Goal: Task Accomplishment & Management: Complete application form

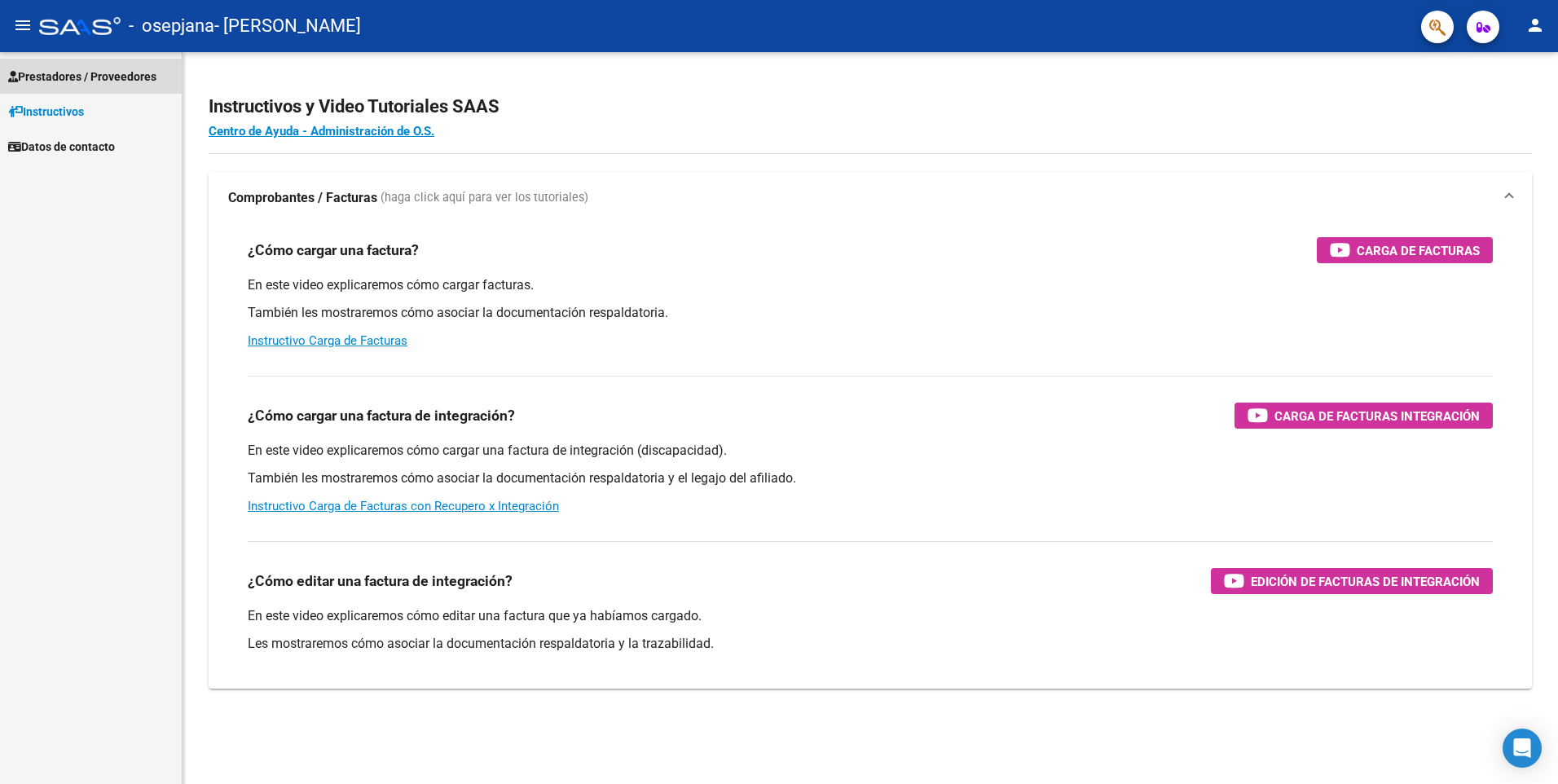
click at [64, 75] on span "Prestadores / Proveedores" at bounding box center [82, 77] width 148 height 18
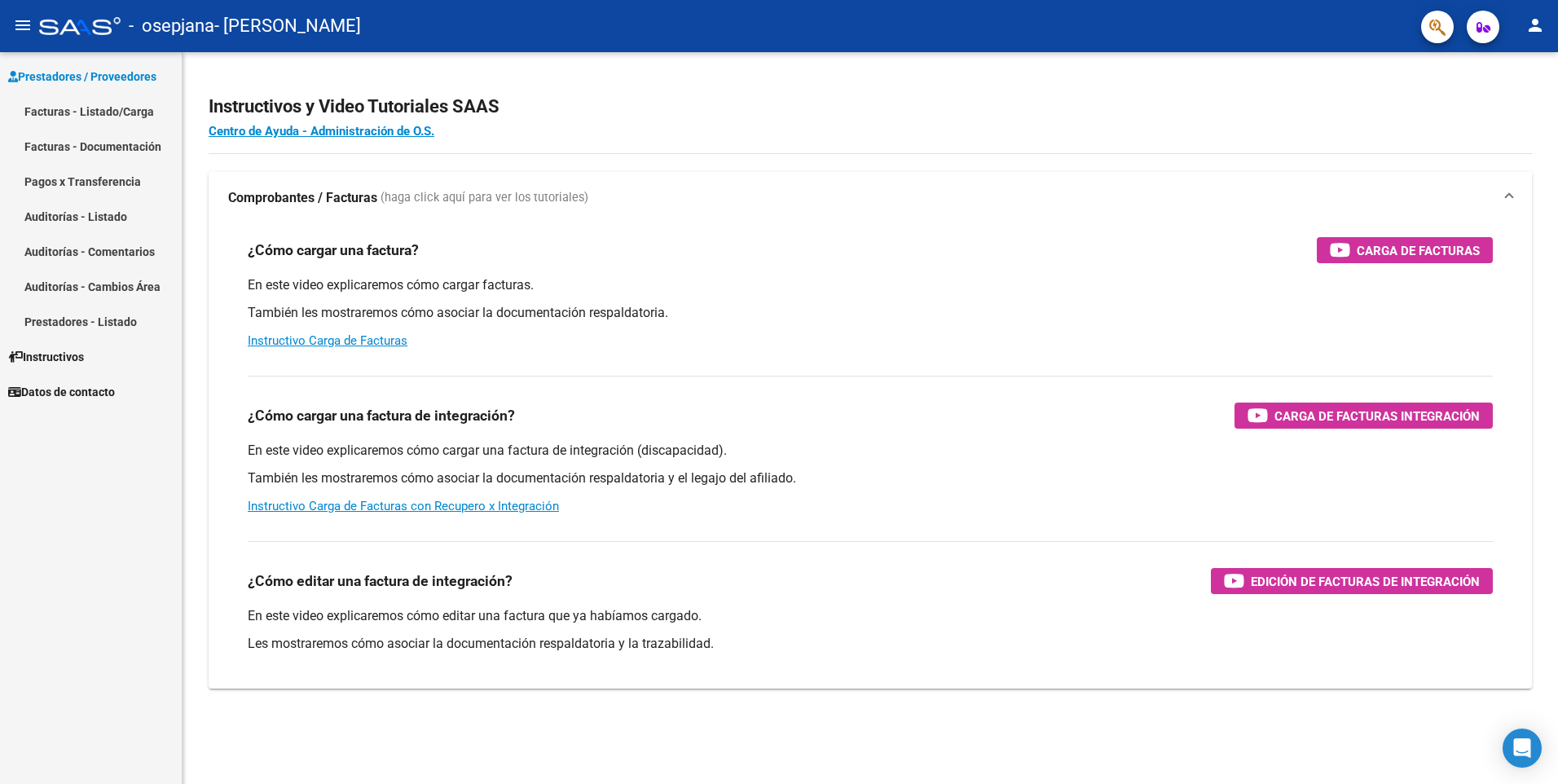
click at [125, 112] on link "Facturas - Listado/Carga" at bounding box center [91, 112] width 182 height 35
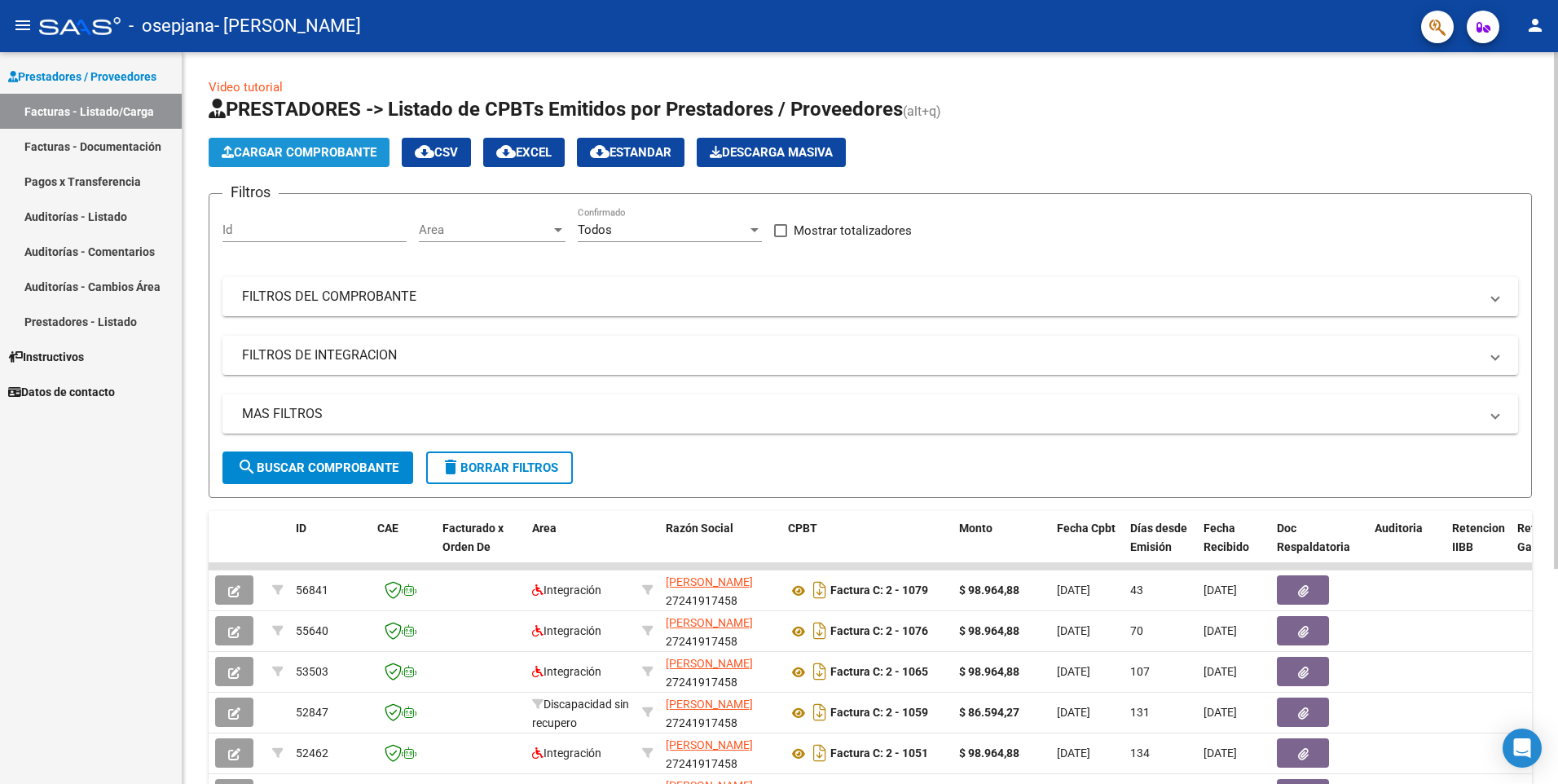
click at [329, 153] on span "Cargar Comprobante" at bounding box center [299, 152] width 155 height 15
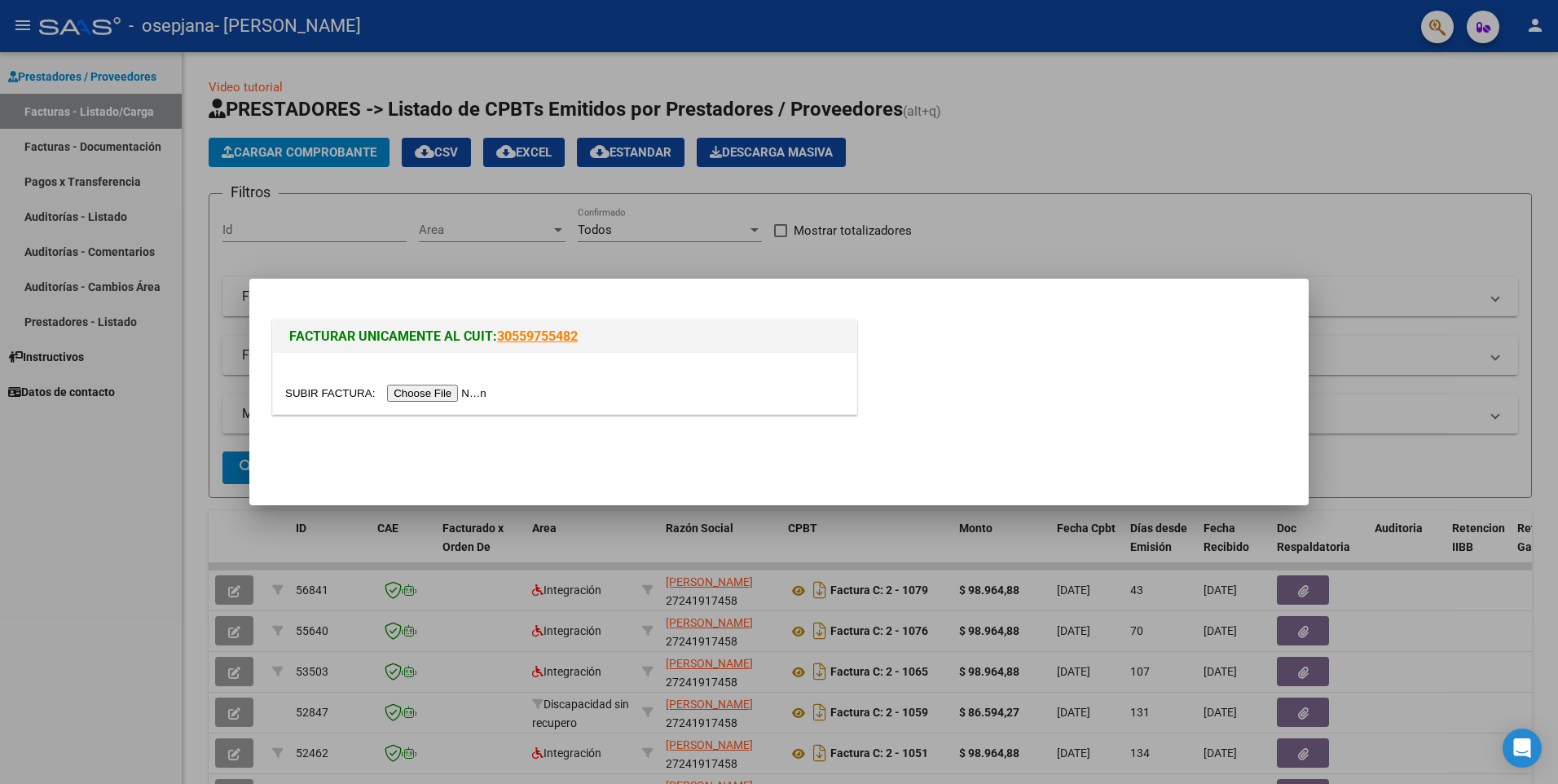
click at [417, 395] on input "file" at bounding box center [388, 393] width 207 height 17
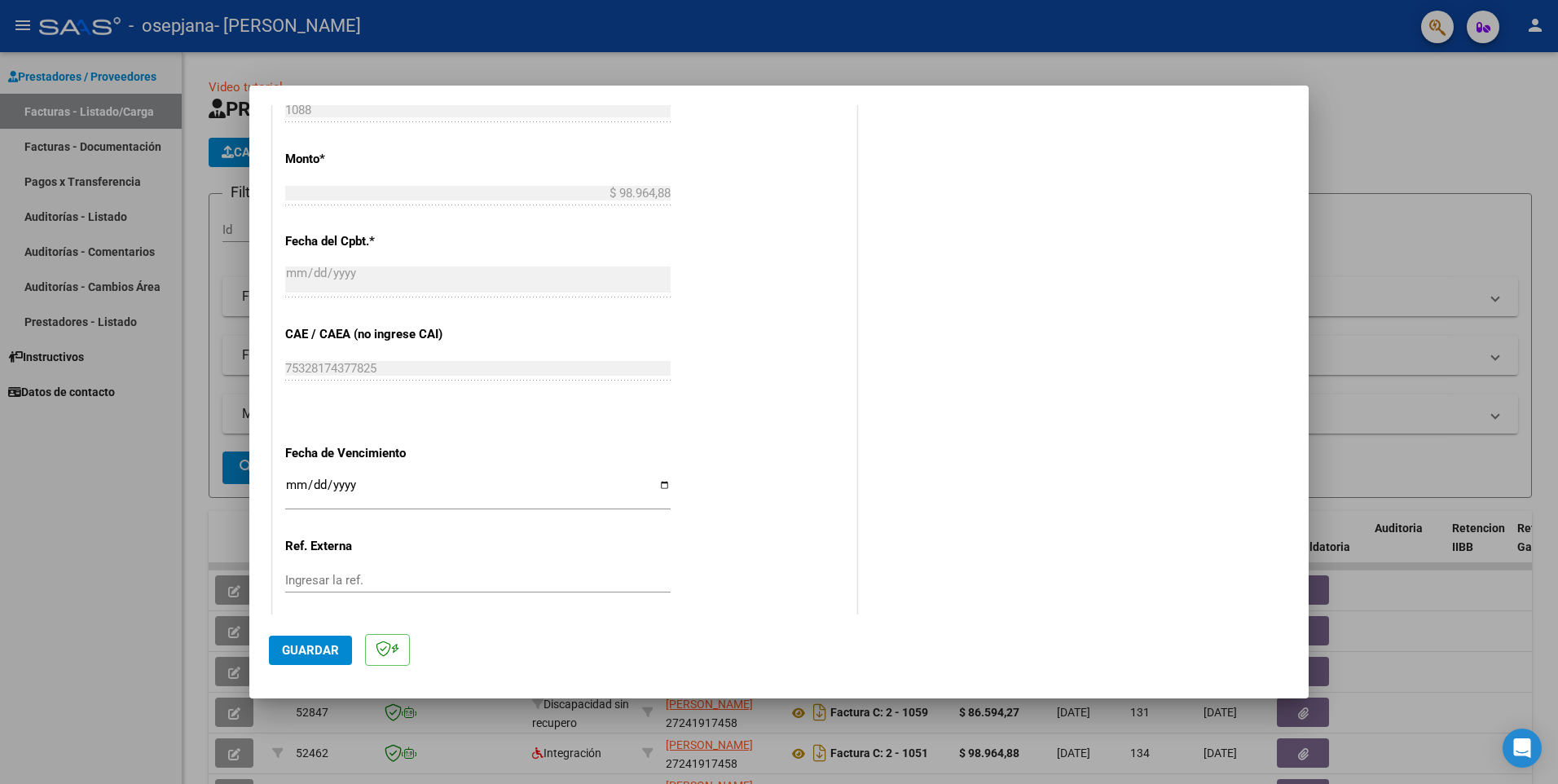
scroll to position [895, 0]
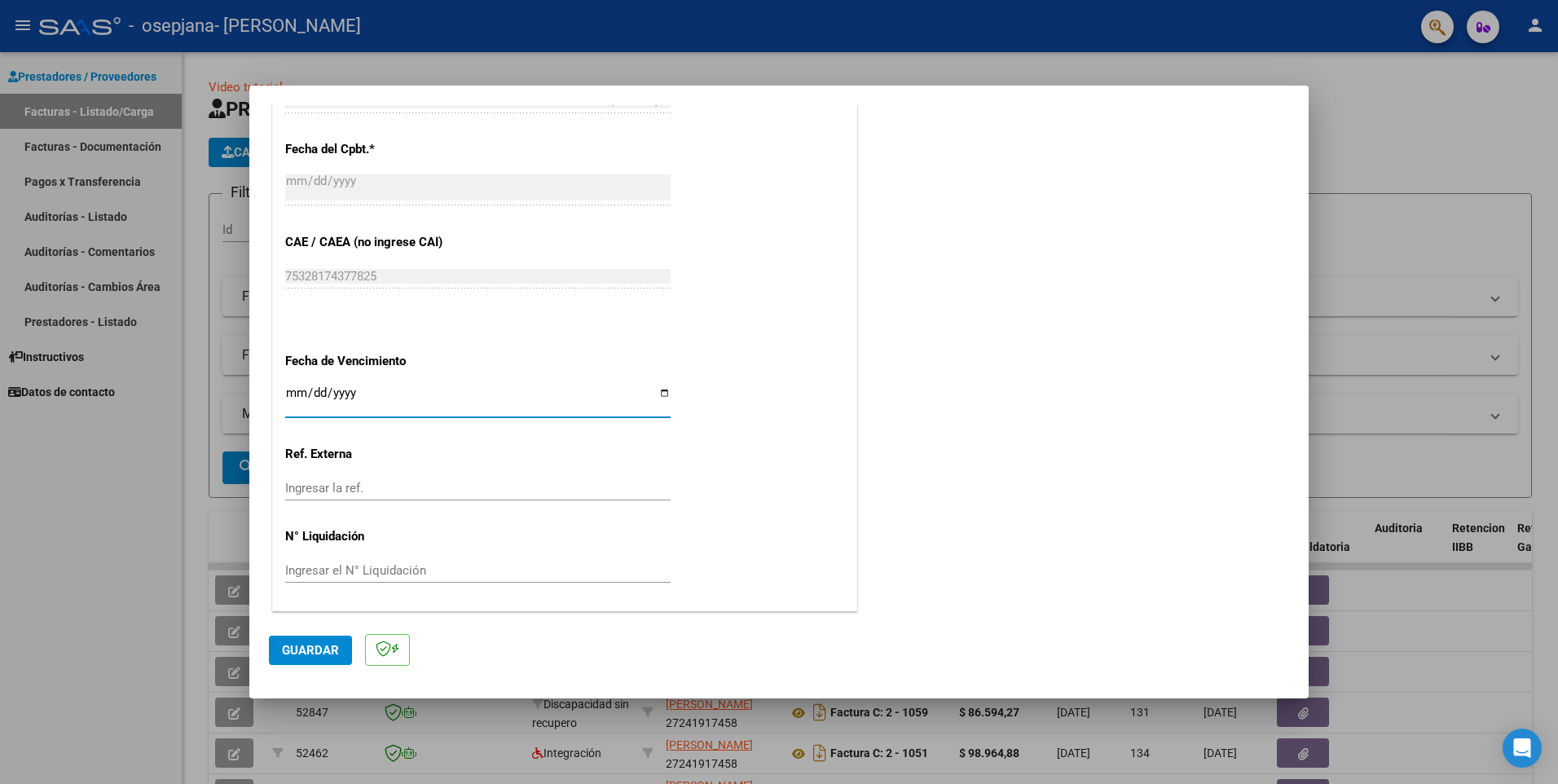
click at [660, 392] on input "Ingresar la fecha" at bounding box center [478, 399] width 385 height 26
type input "[DATE]"
click at [299, 651] on span "Guardar" at bounding box center [310, 650] width 57 height 15
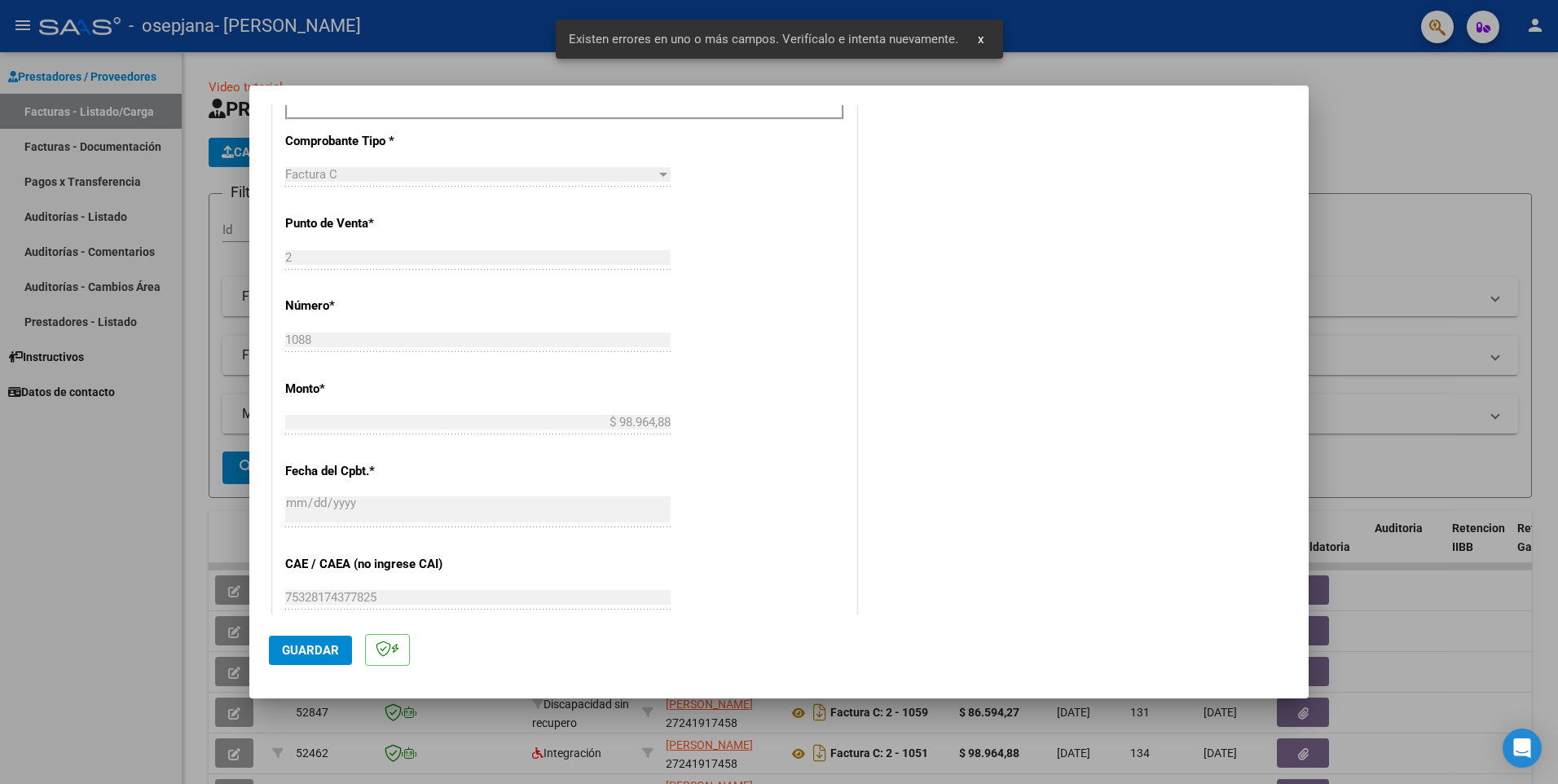
scroll to position [282, 0]
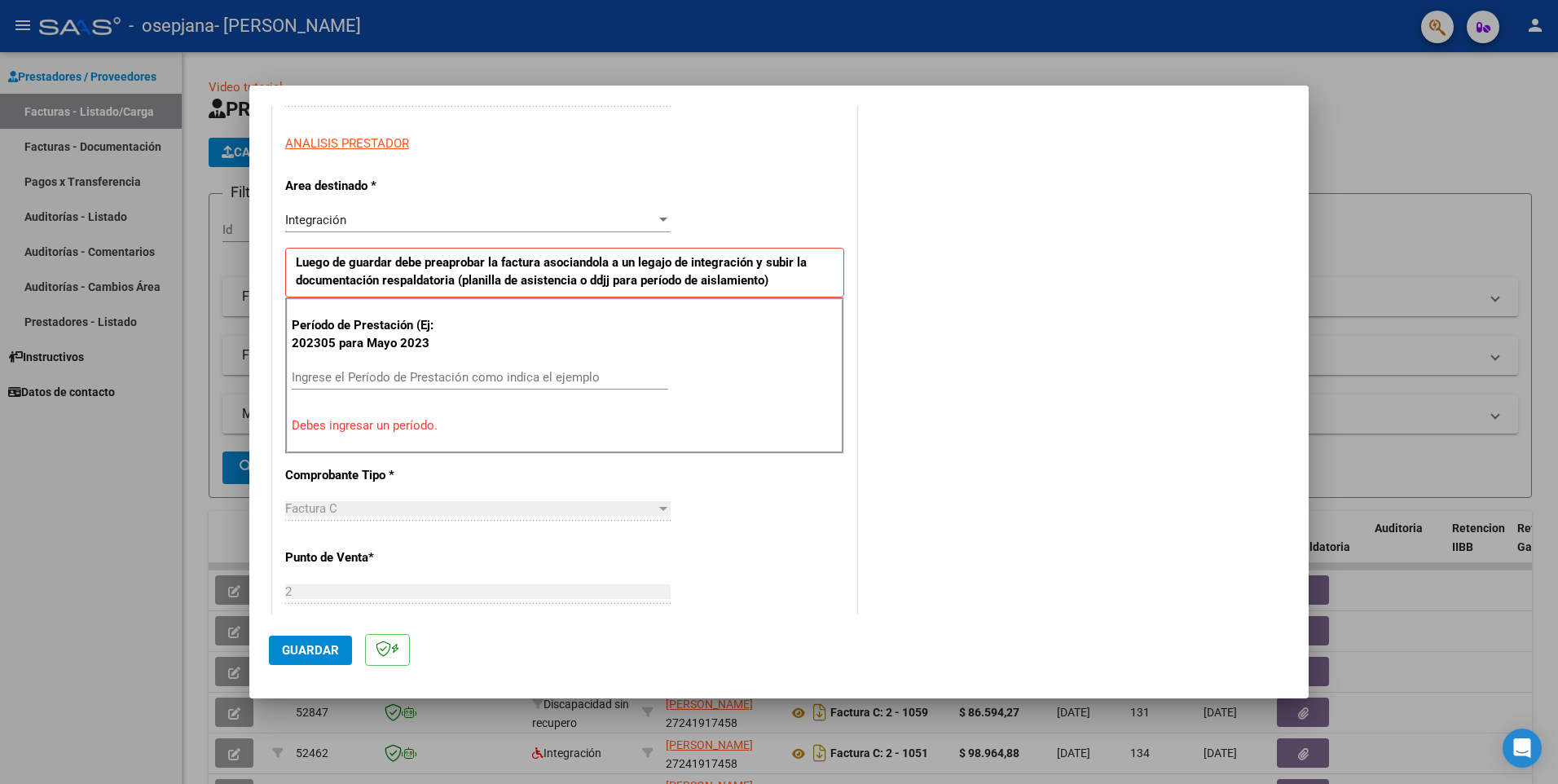
click at [322, 377] on input "Ingrese el Período de Prestación como indica el ejemplo" at bounding box center [480, 377] width 376 height 15
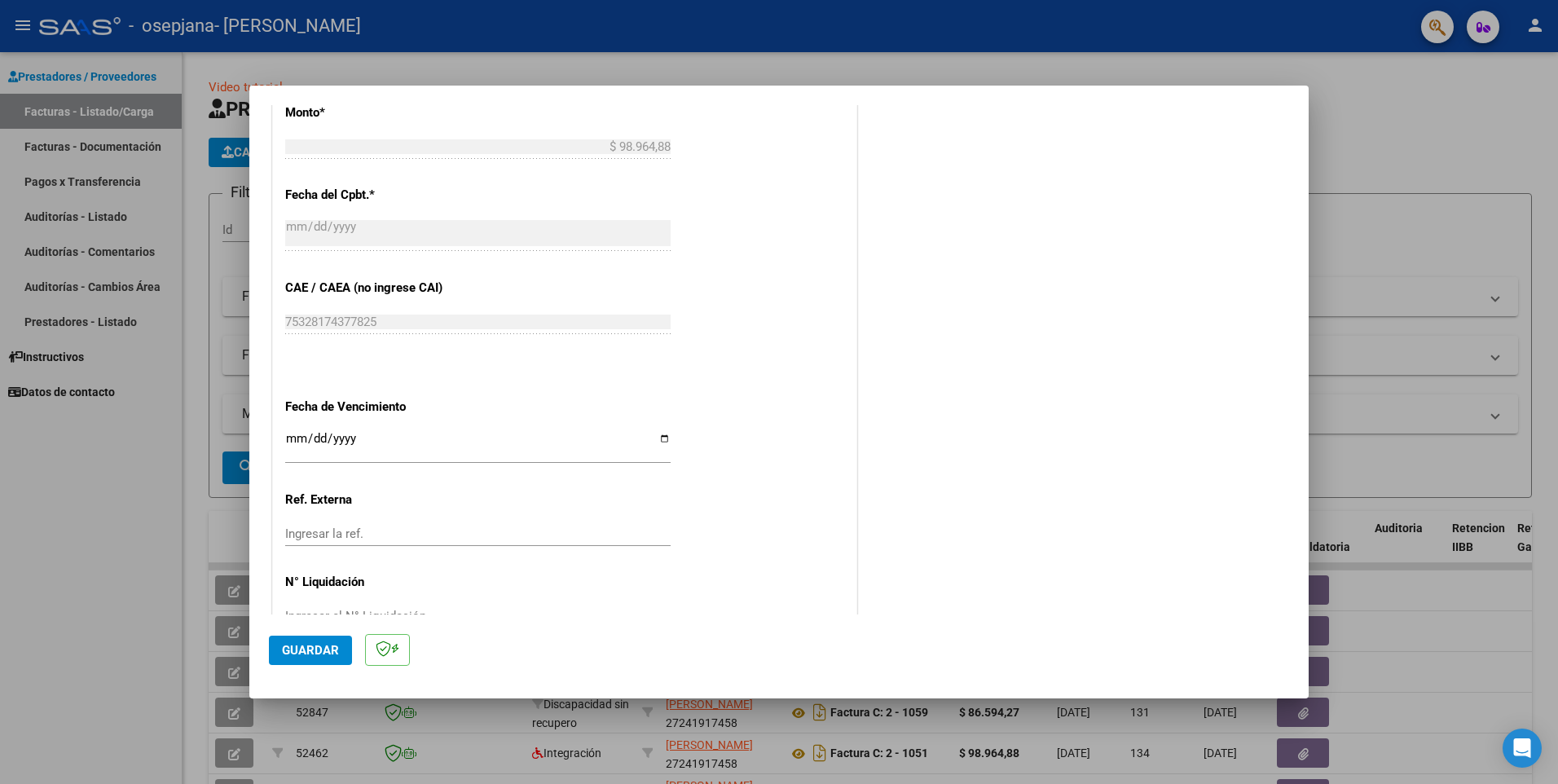
scroll to position [895, 0]
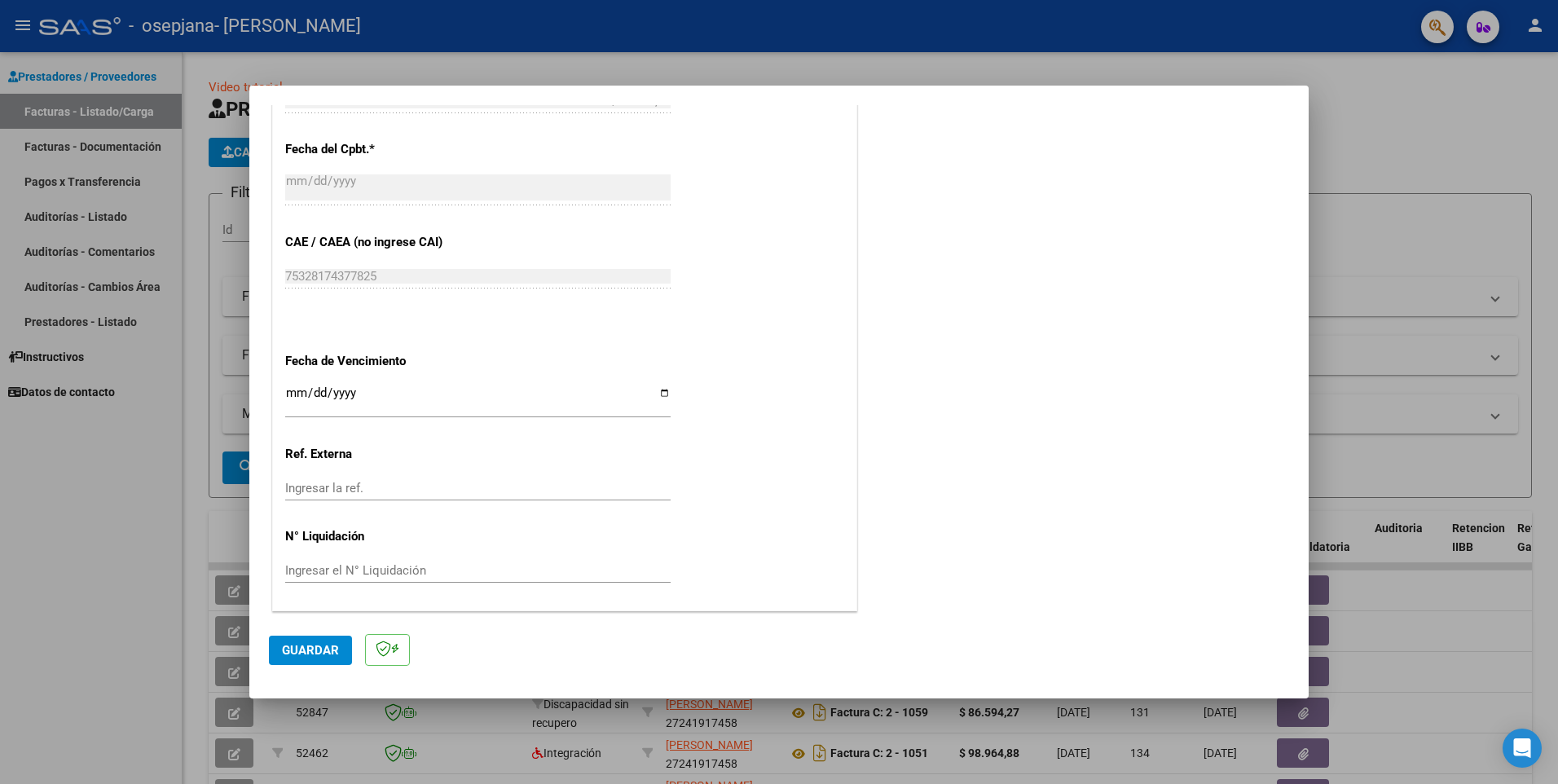
type input "202507"
click at [325, 648] on span "Guardar" at bounding box center [310, 650] width 57 height 15
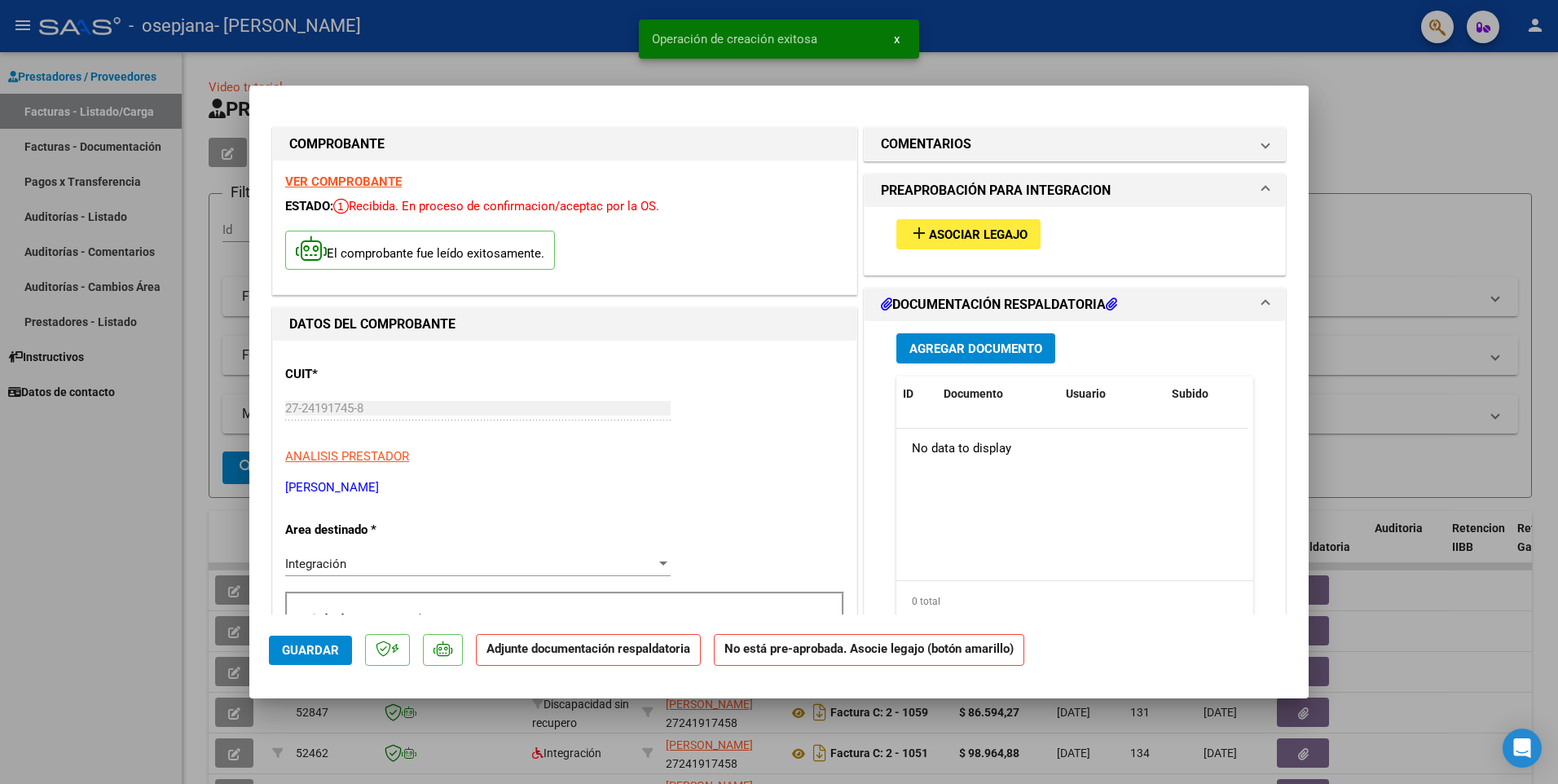
click at [966, 351] on span "Agregar Documento" at bounding box center [976, 348] width 132 height 15
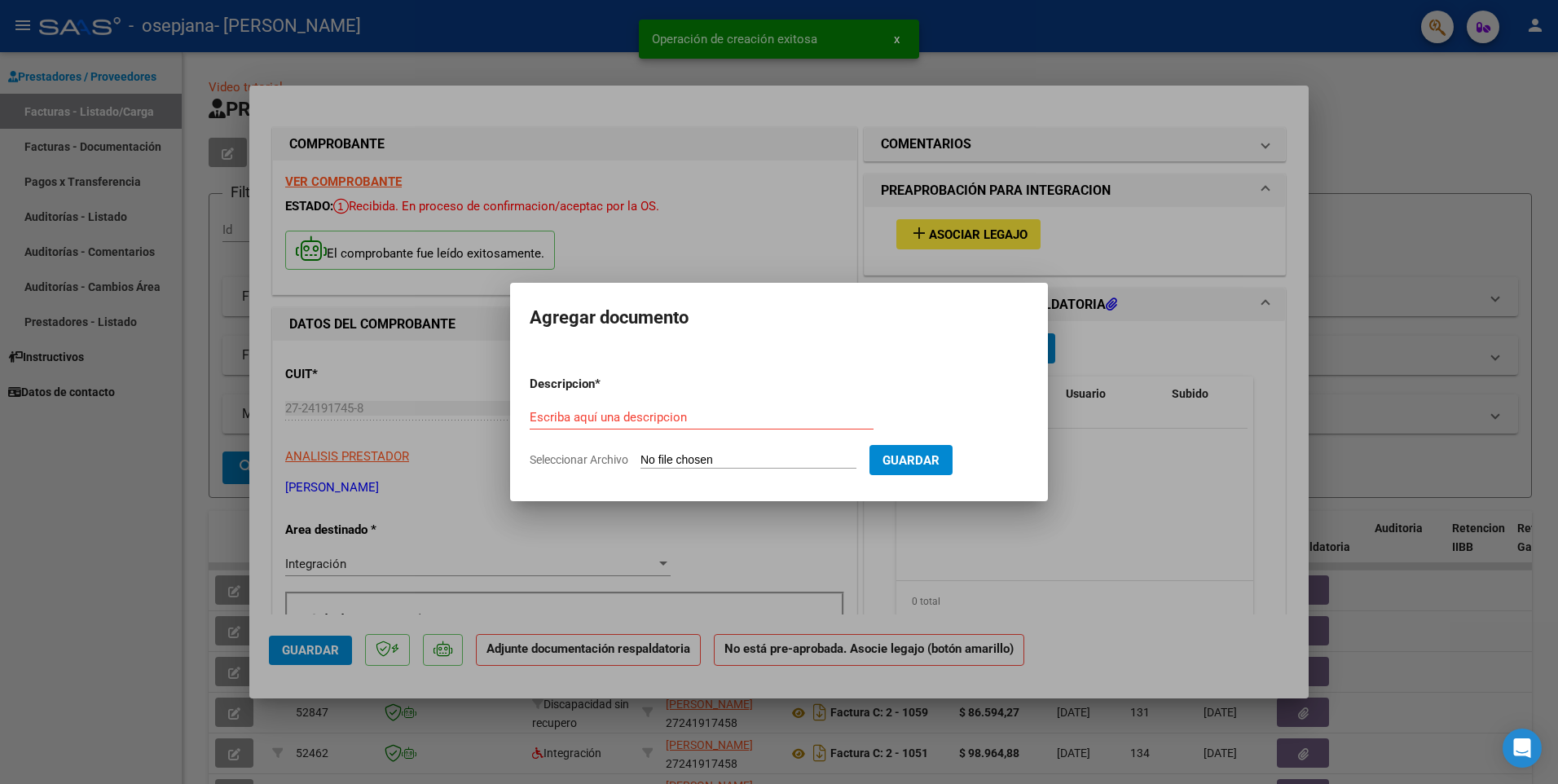
click at [739, 463] on input "Seleccionar Archivo" at bounding box center [749, 461] width 216 height 16
type input "C:\fakepath\planilla de asistencia.pdf"
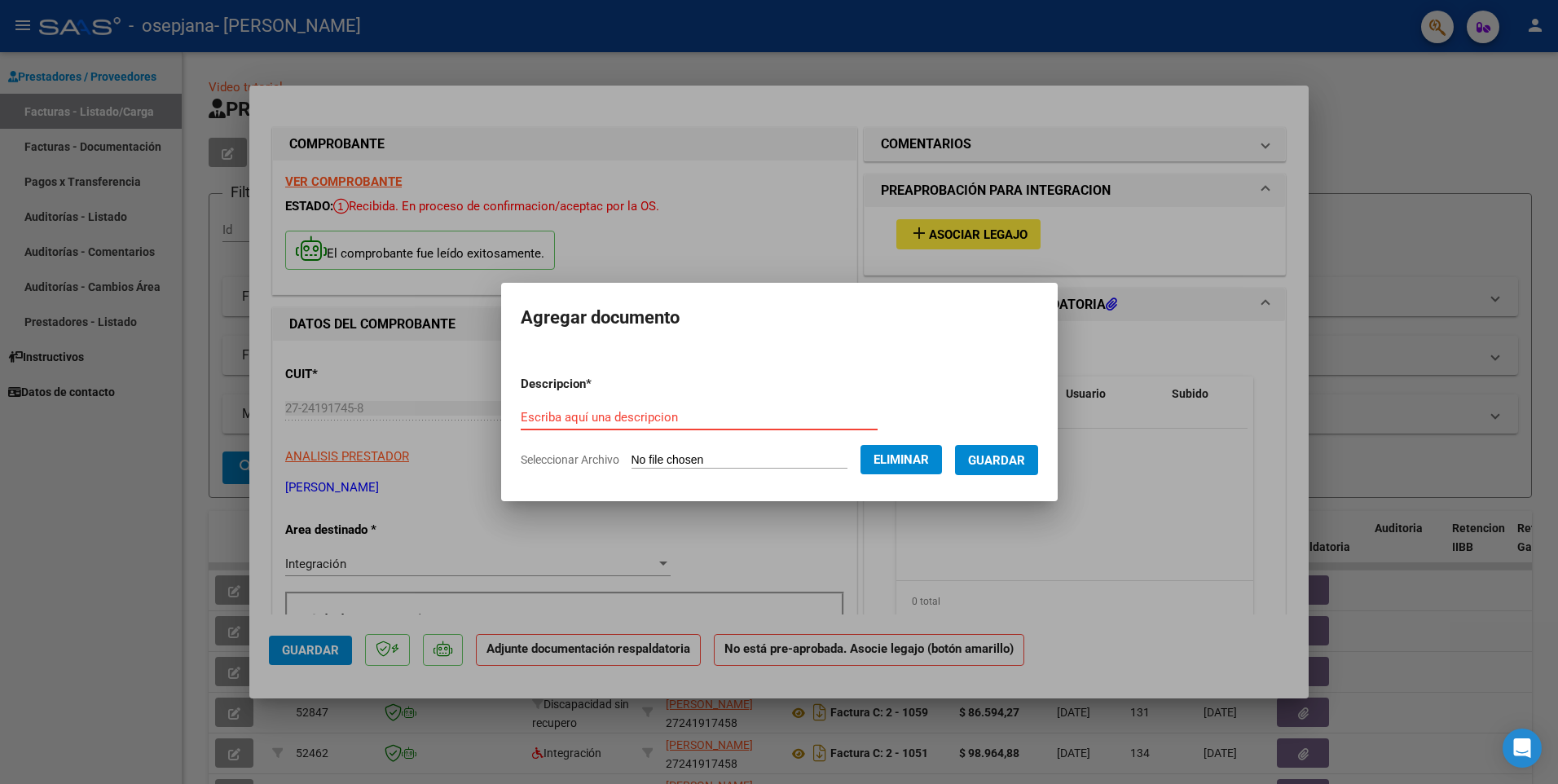
click at [527, 411] on input "Escriba aquí una descripcion" at bounding box center [700, 416] width 357 height 15
type input "PLANILLA DE ASISTENCIA"
click at [1011, 460] on span "Guardar" at bounding box center [996, 460] width 57 height 15
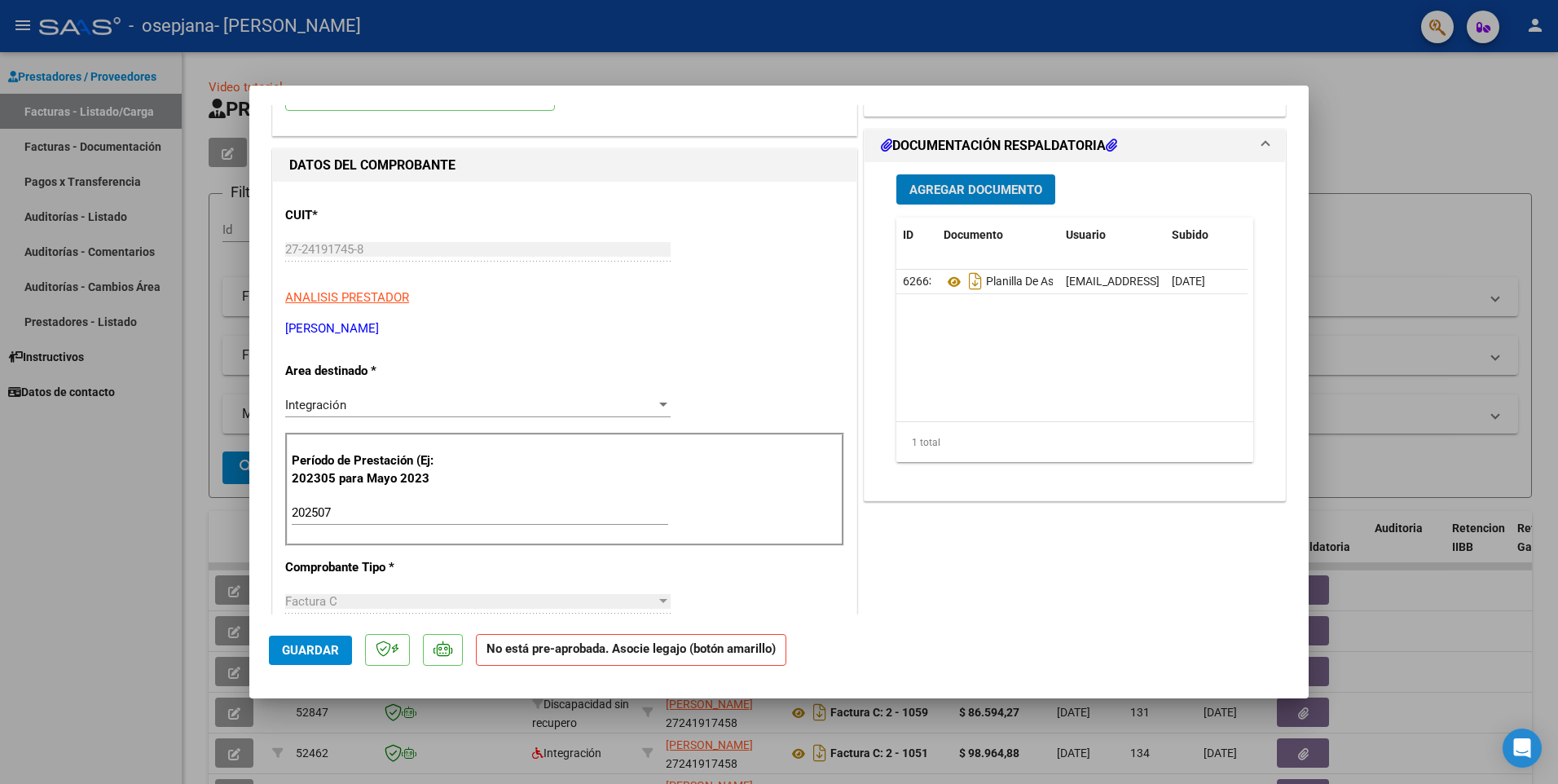
scroll to position [408, 0]
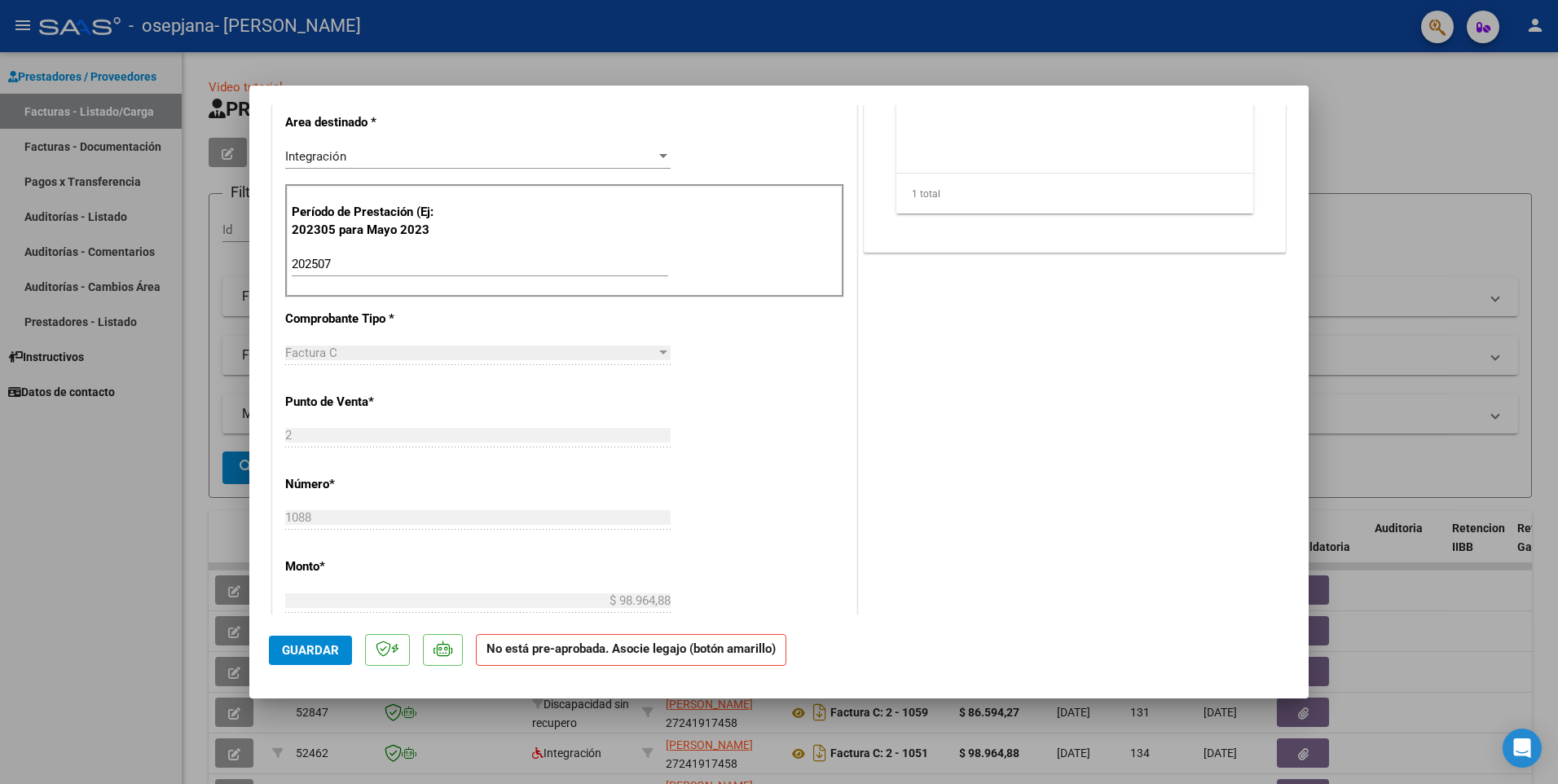
click at [305, 647] on span "Guardar" at bounding box center [310, 650] width 57 height 15
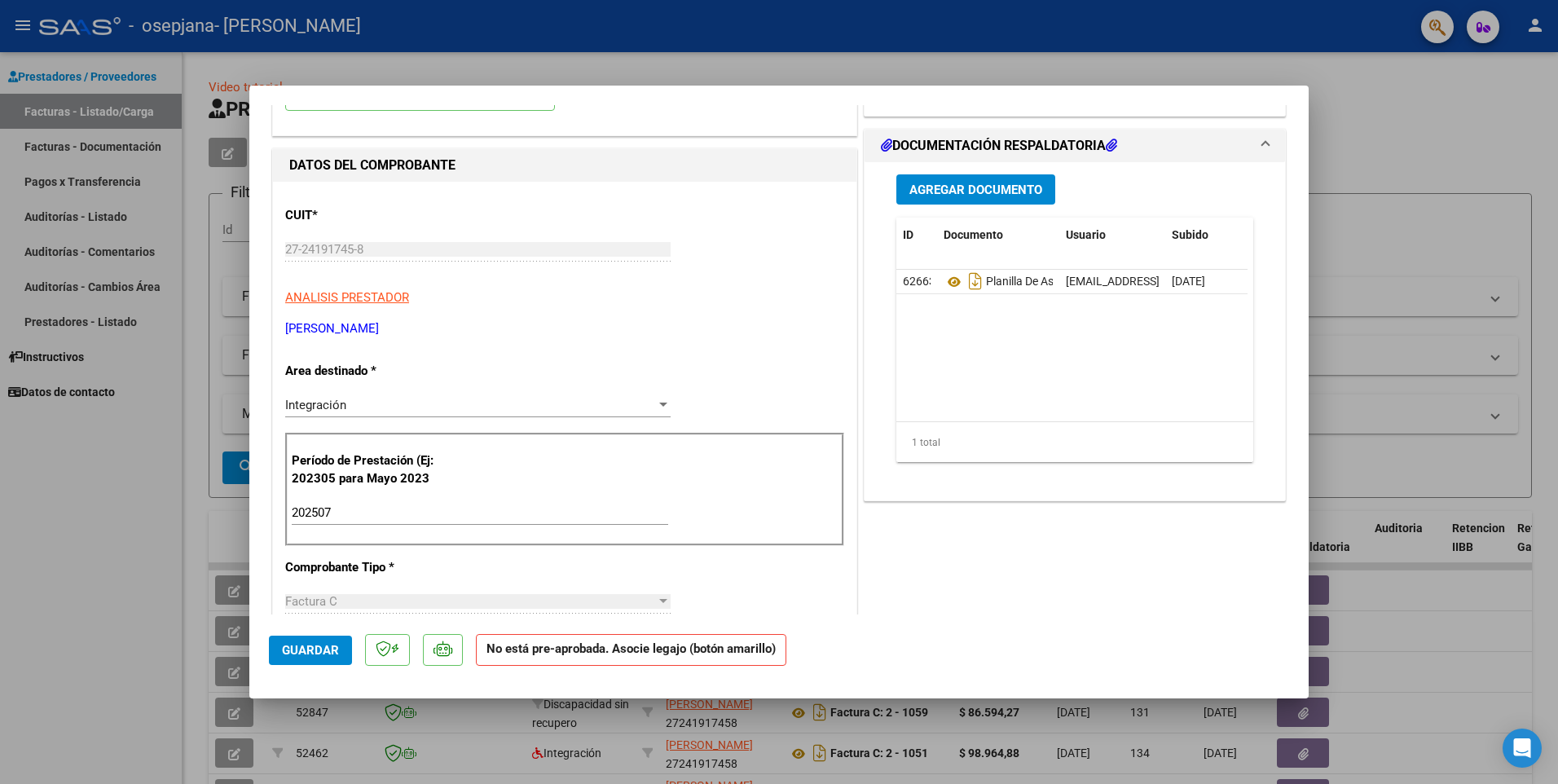
scroll to position [163, 0]
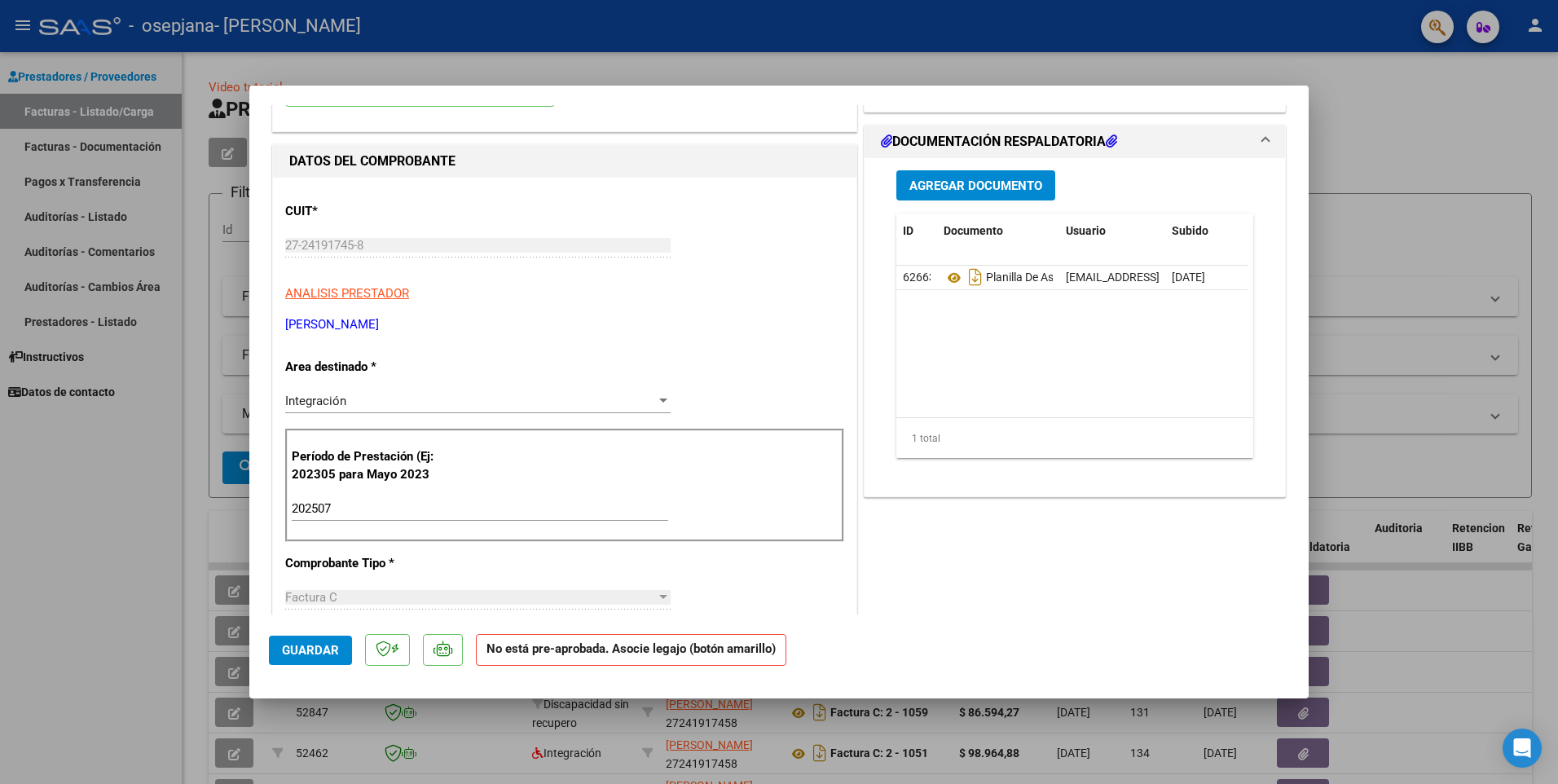
click at [1432, 221] on div at bounding box center [779, 392] width 1558 height 784
type input "$ 0,00"
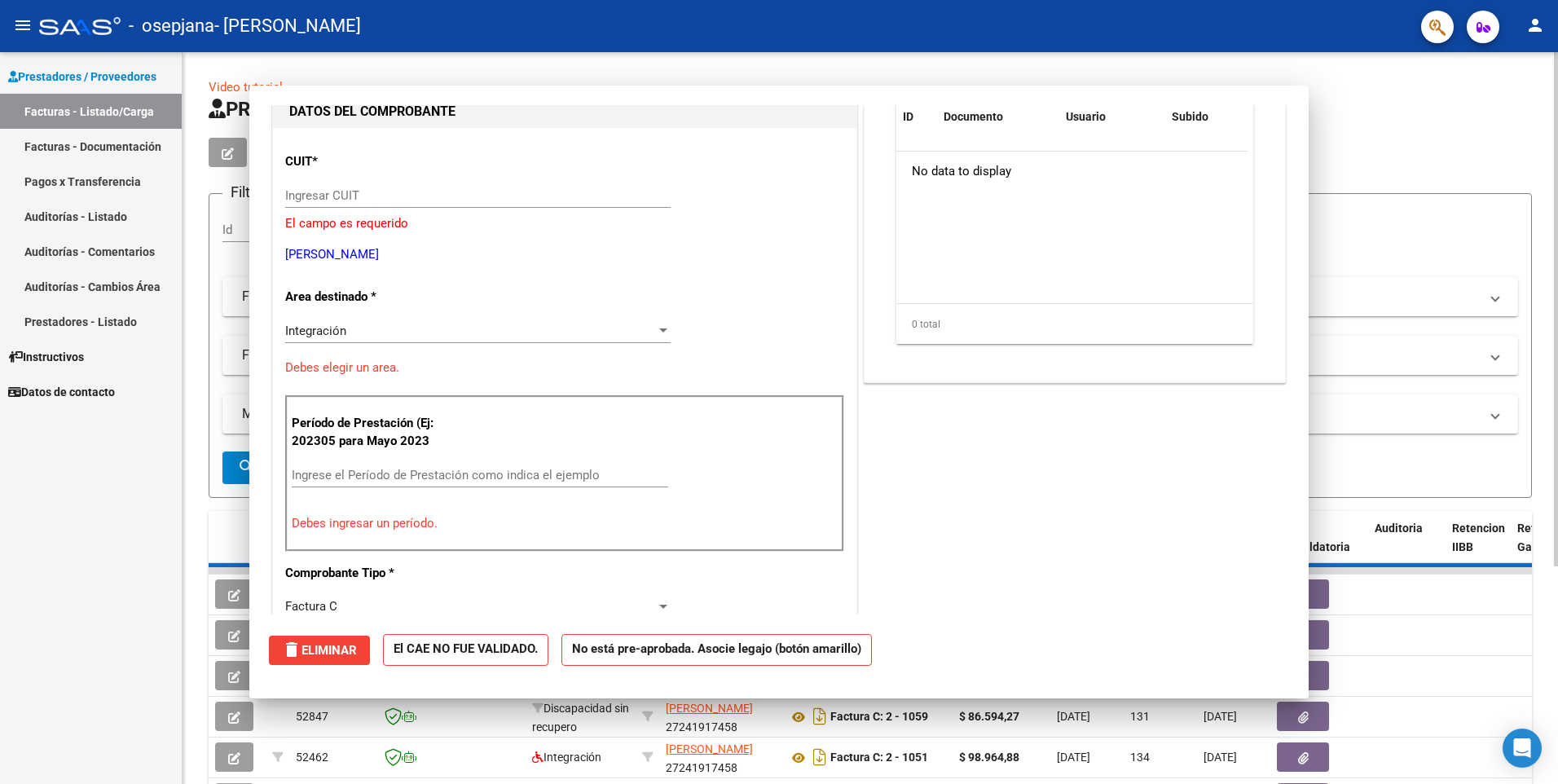
scroll to position [172, 0]
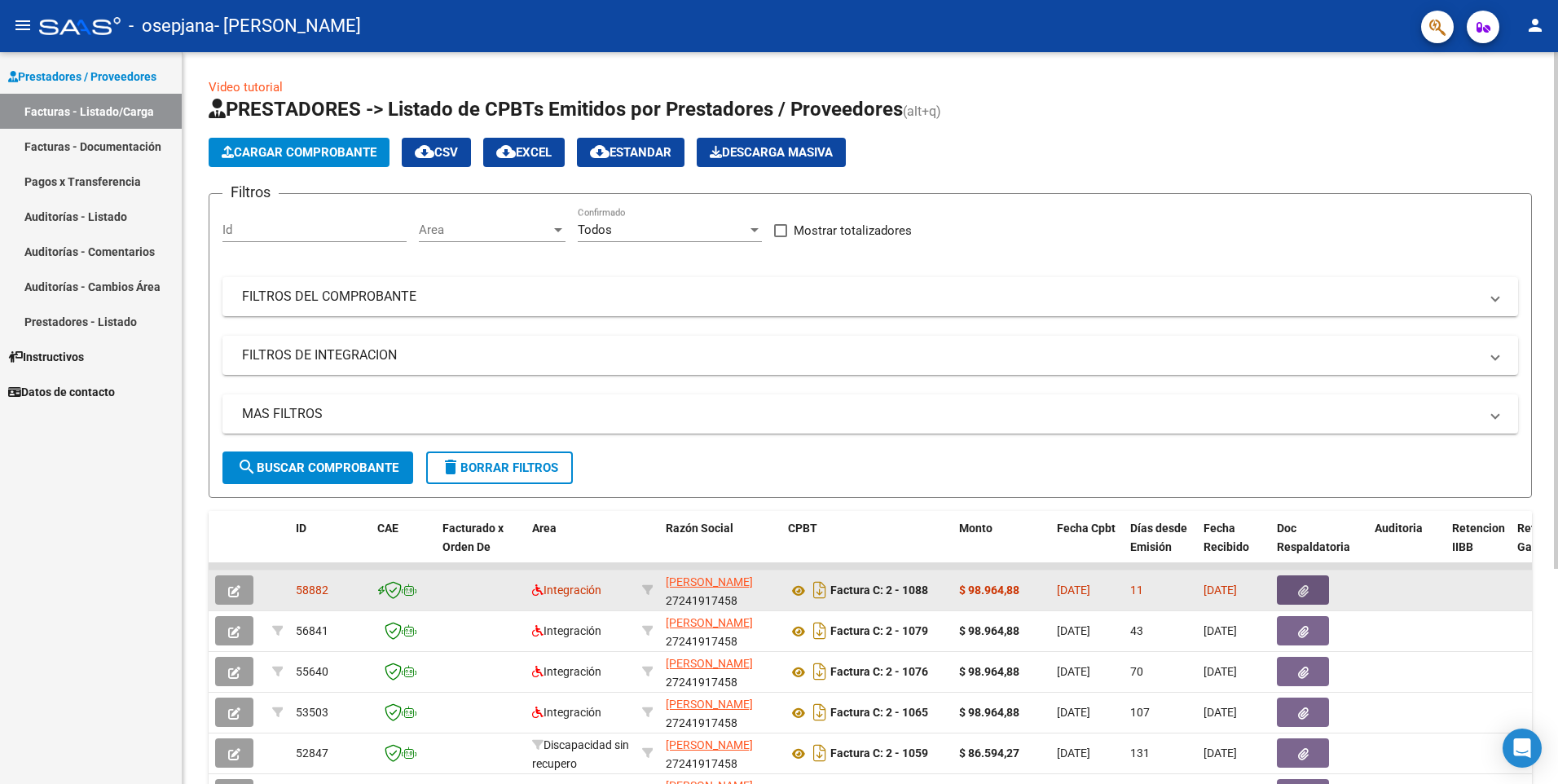
click at [1302, 591] on icon "button" at bounding box center [1304, 591] width 10 height 12
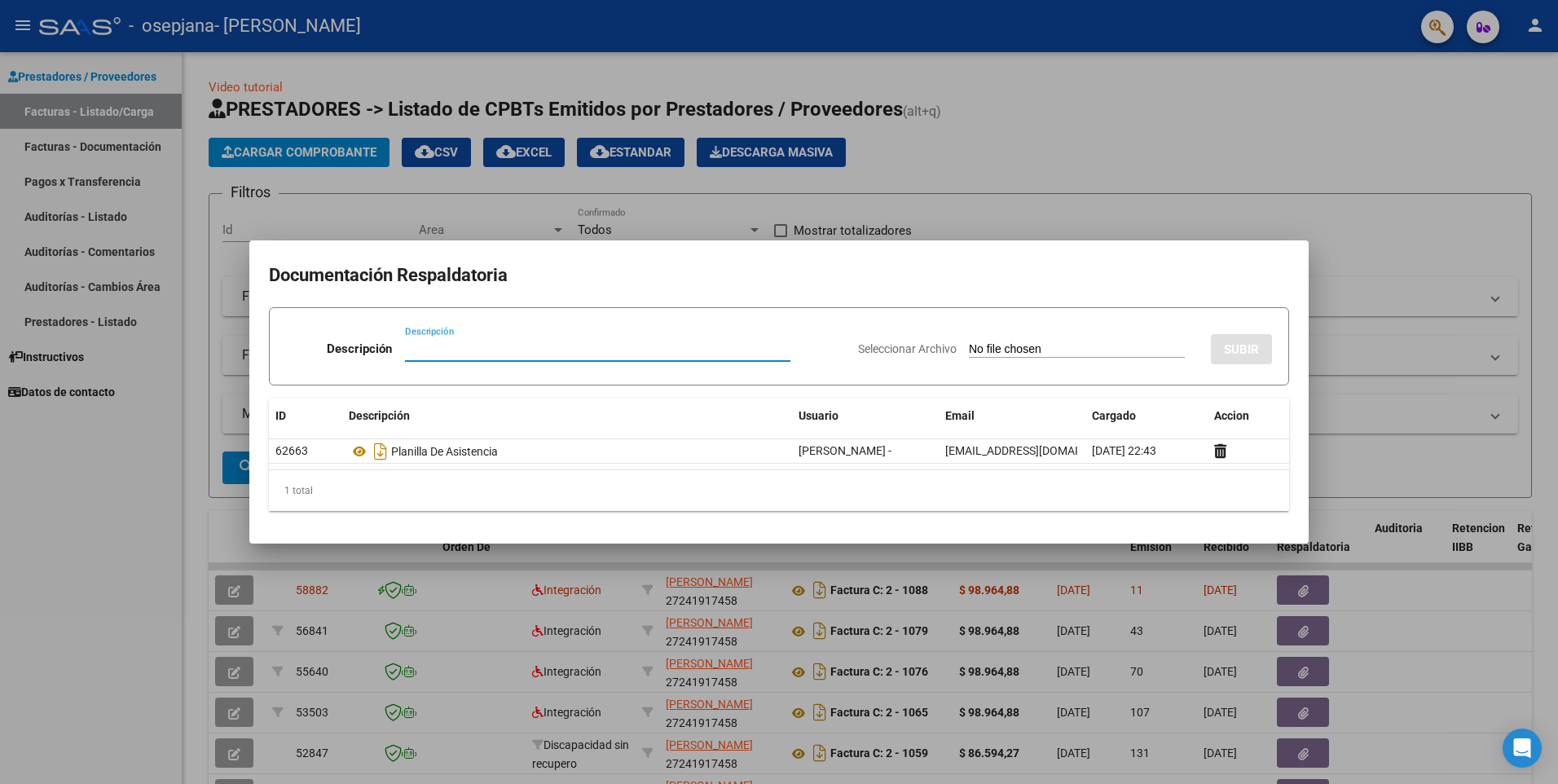
click at [1387, 234] on div at bounding box center [779, 392] width 1558 height 784
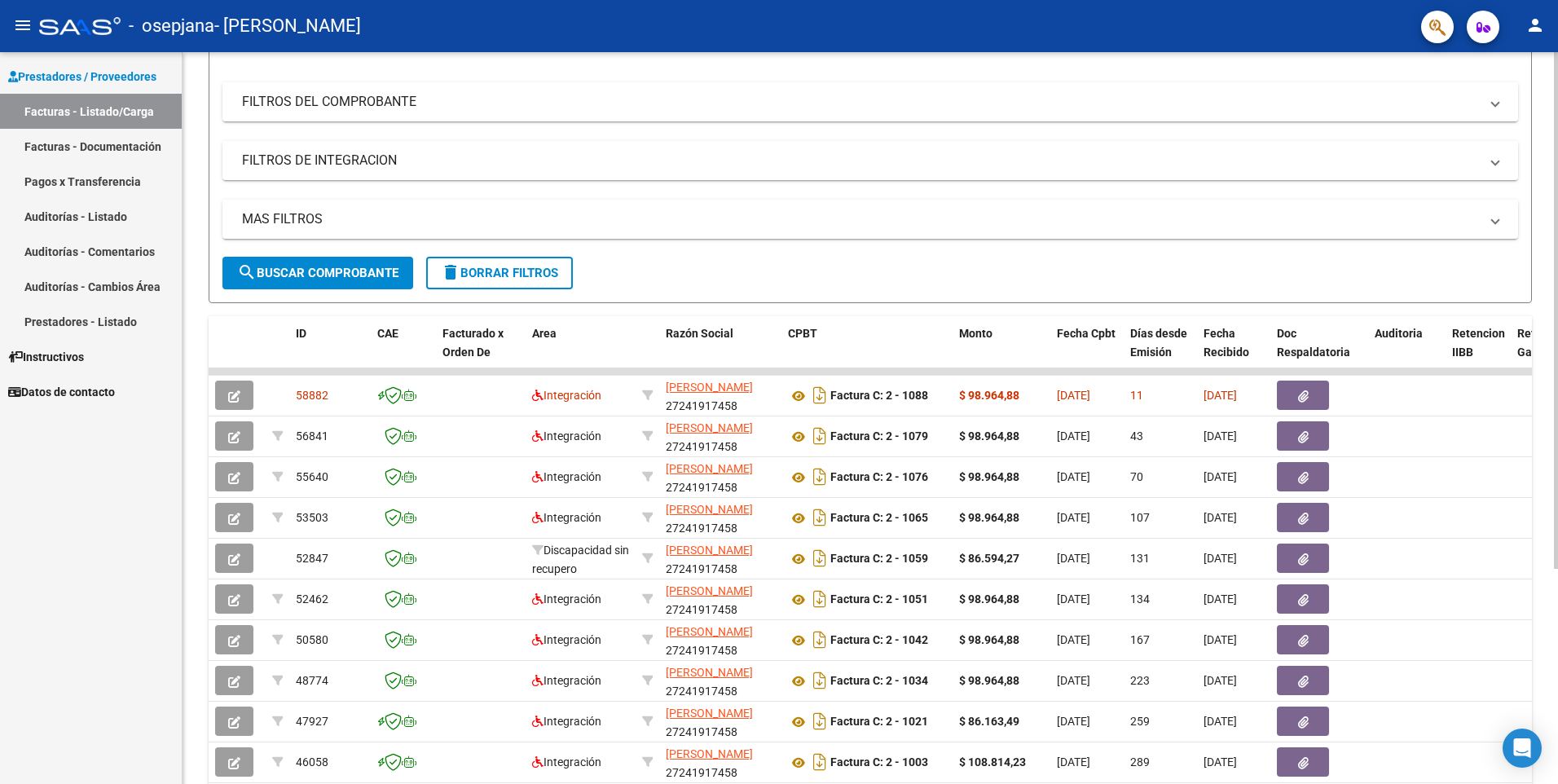
scroll to position [245, 0]
